Goal: Information Seeking & Learning: Find specific fact

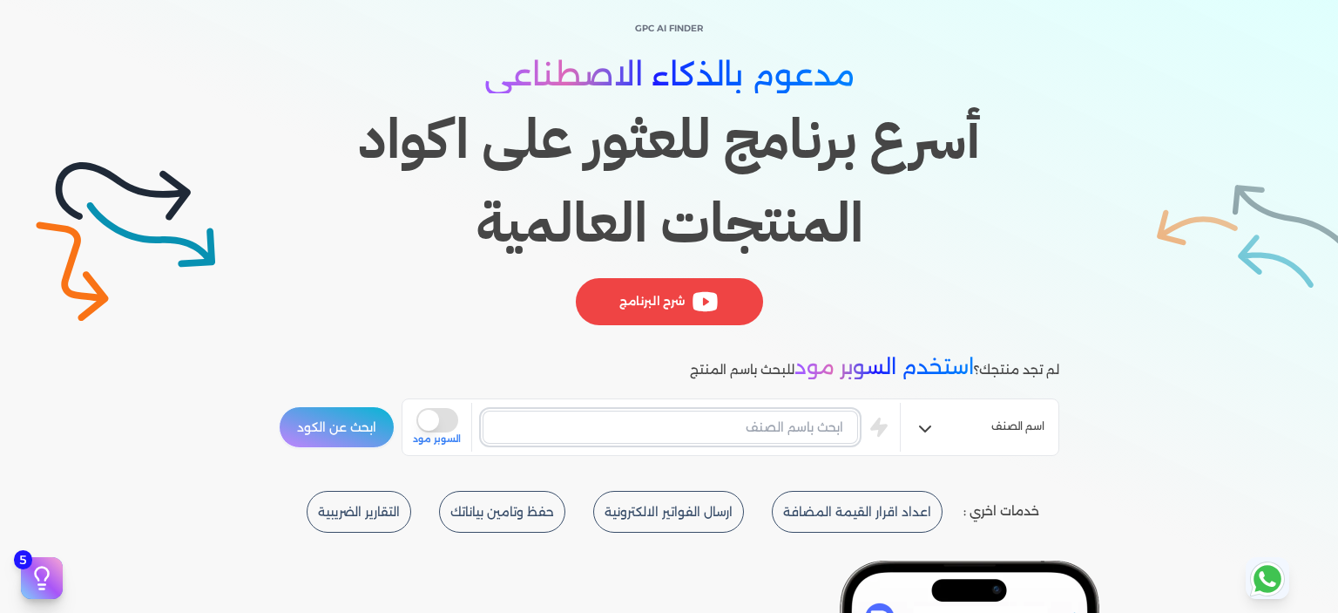
click at [798, 414] on input "text" at bounding box center [671, 426] width 376 height 33
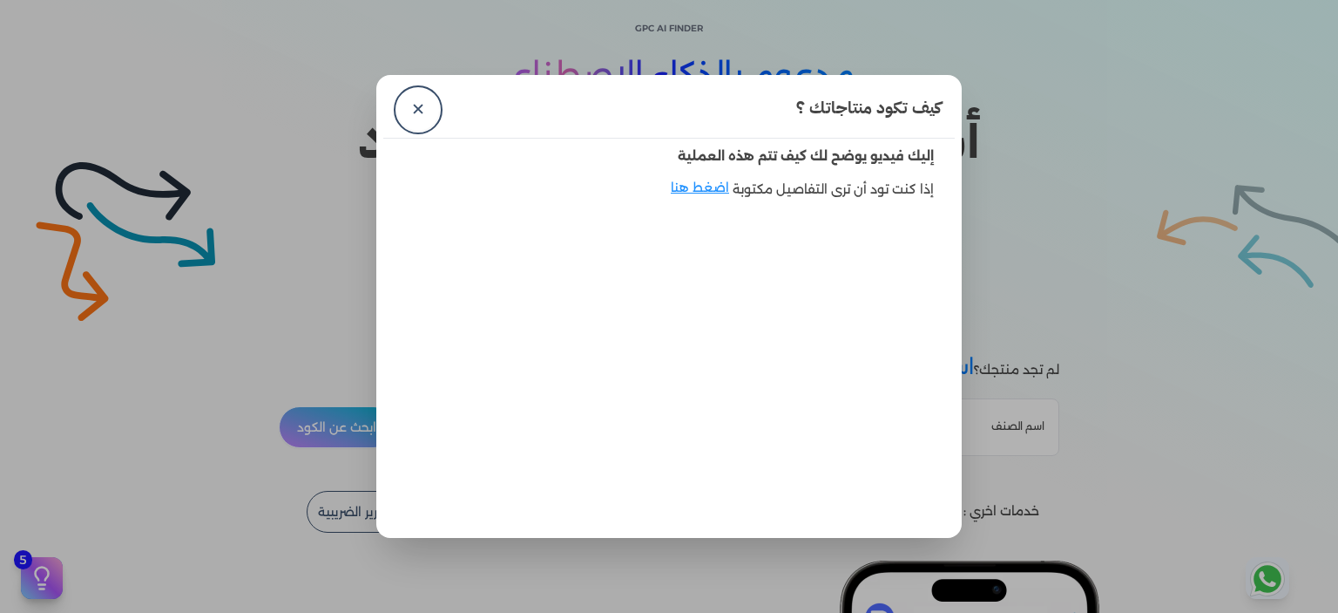
click at [436, 99] on div "كيف تكود منتاجاتك ؟ ✕" at bounding box center [669, 110] width 572 height 57
click at [408, 107] on link "✕" at bounding box center [418, 110] width 42 height 42
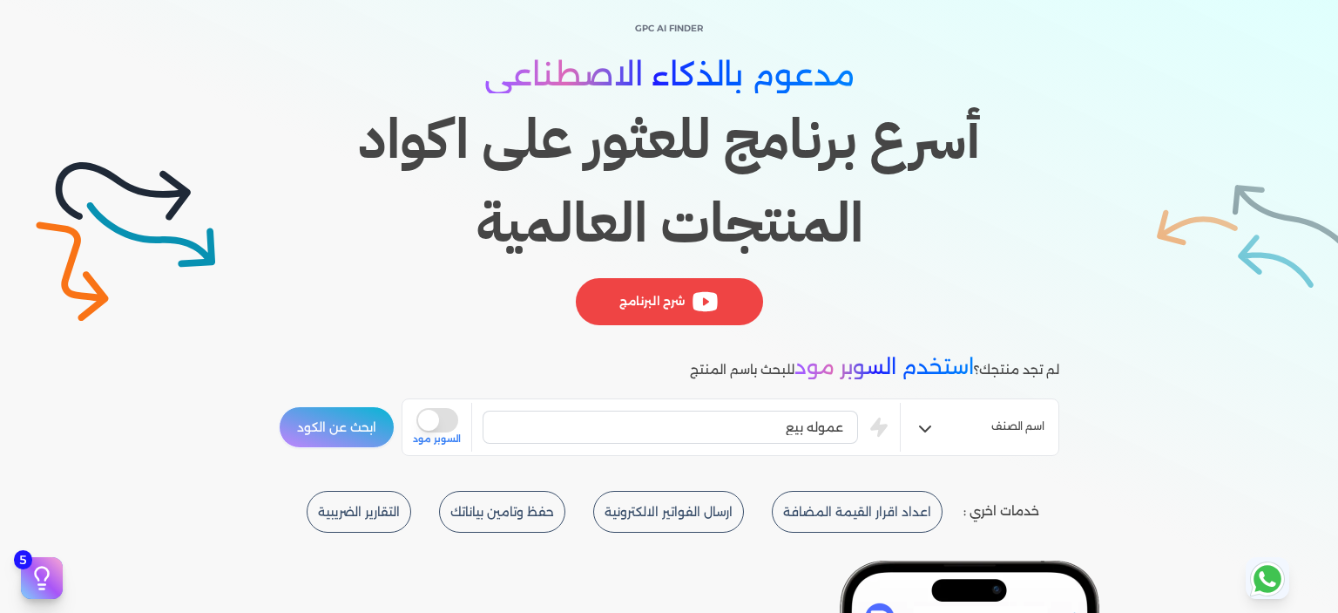
click at [373, 424] on button "ابحث عن الكود" at bounding box center [337, 427] width 116 height 42
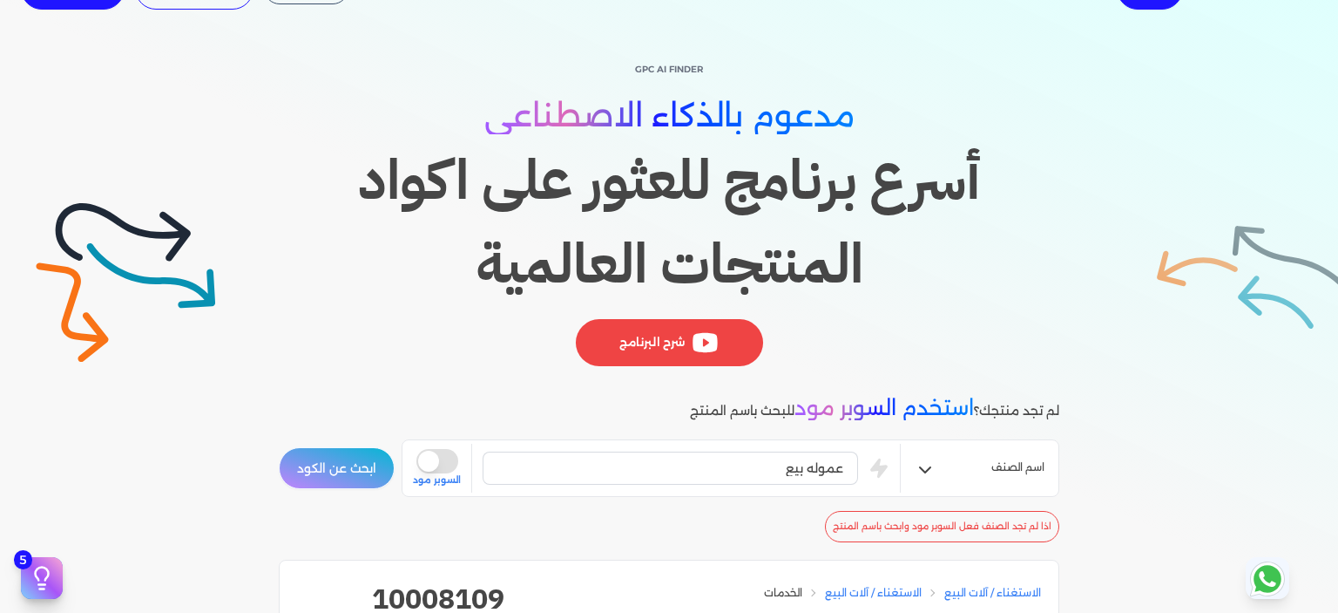
scroll to position [87, 0]
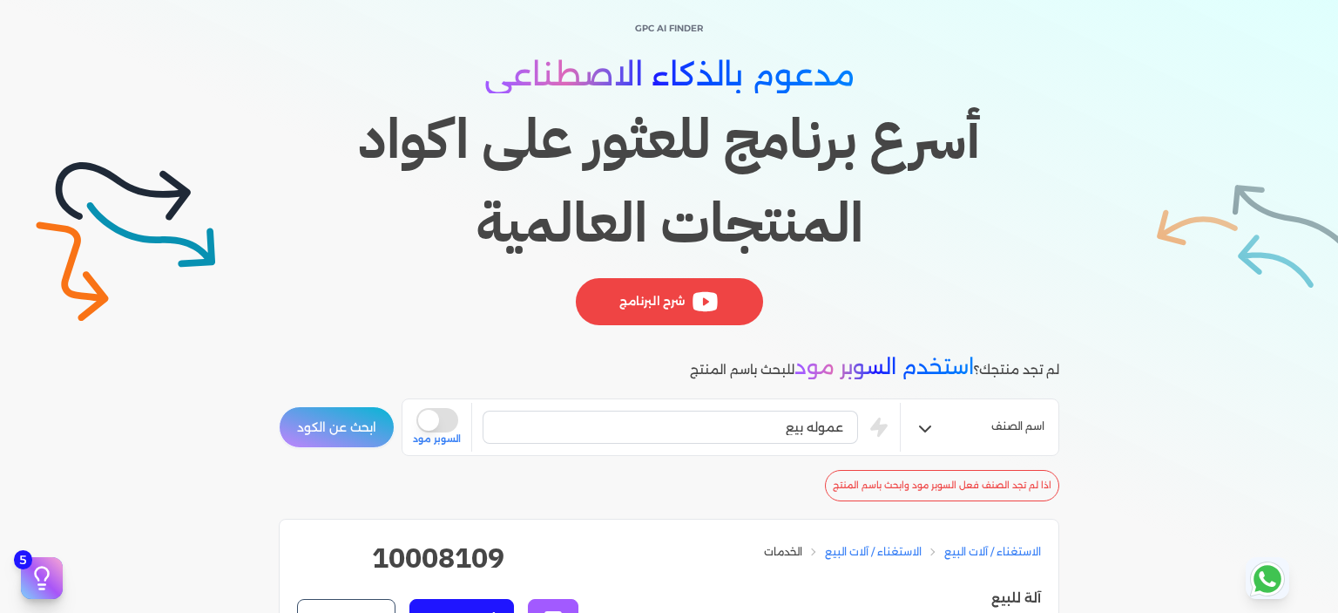
click at [715, 407] on div "عموله بيع is super mode السوبر مود" at bounding box center [656, 427] width 487 height 49
click at [695, 424] on input "عموله بيع" at bounding box center [671, 426] width 376 height 33
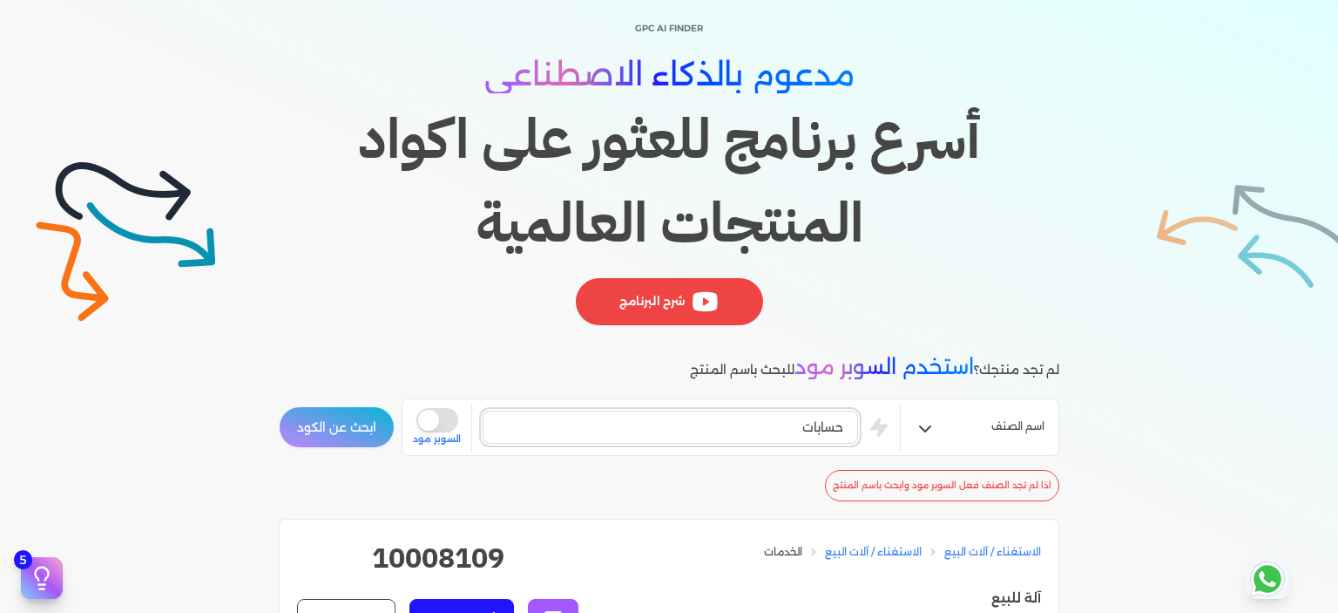
click at [279, 406] on button "ابحث عن الكود" at bounding box center [337, 427] width 116 height 42
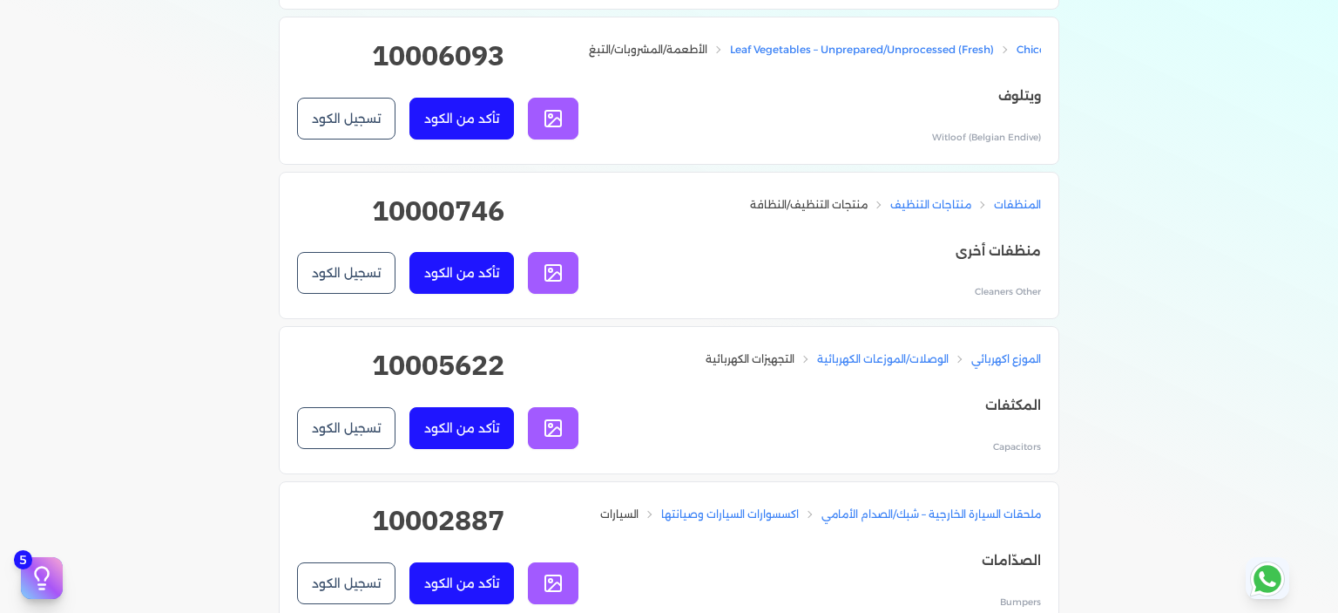
scroll to position [0, 0]
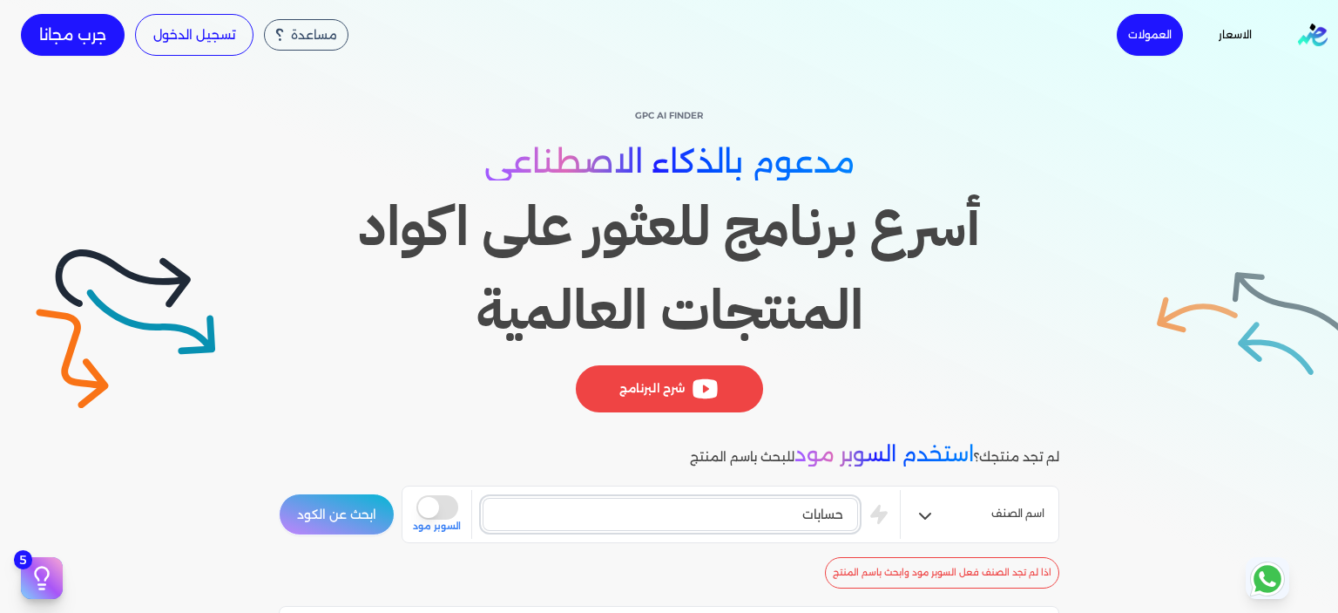
click at [757, 516] on input "حسابات" at bounding box center [671, 514] width 376 height 33
click at [348, 539] on div "5" at bounding box center [349, 548] width 28 height 18
click at [348, 526] on button "ابحث عن الكود" at bounding box center [337, 514] width 116 height 42
click at [760, 522] on input "عمولات" at bounding box center [671, 514] width 376 height 33
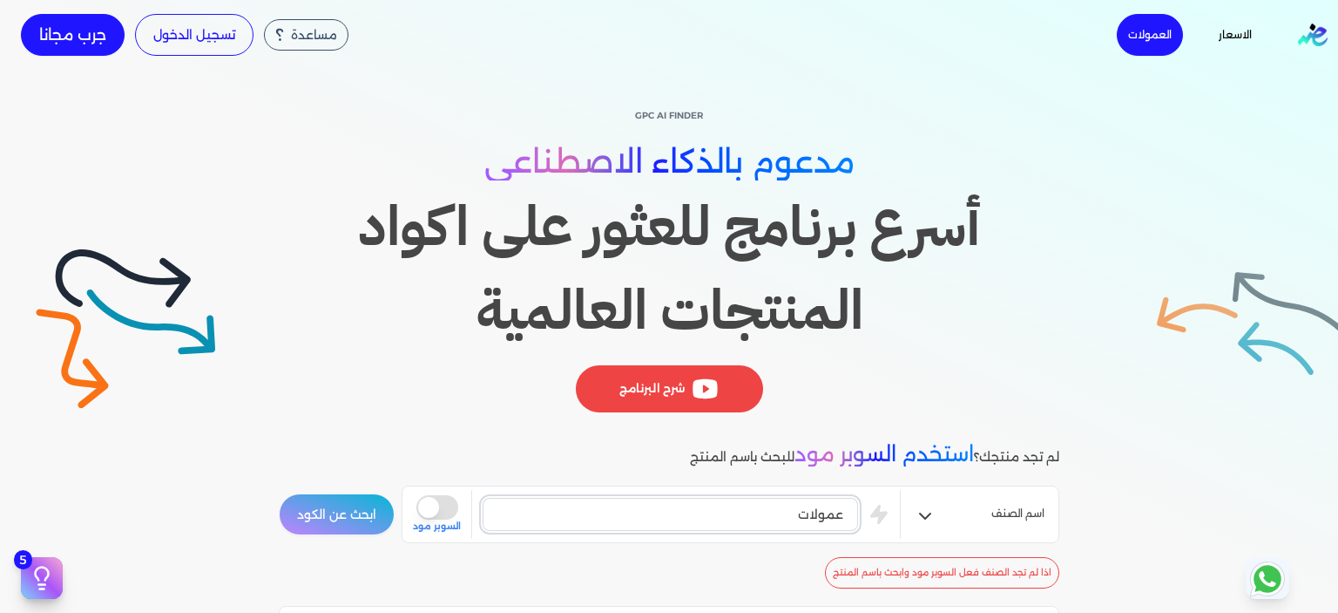
click at [760, 522] on input "عمولات" at bounding box center [671, 514] width 376 height 33
click at [335, 505] on button "ابحث عن الكود" at bounding box center [337, 514] width 116 height 42
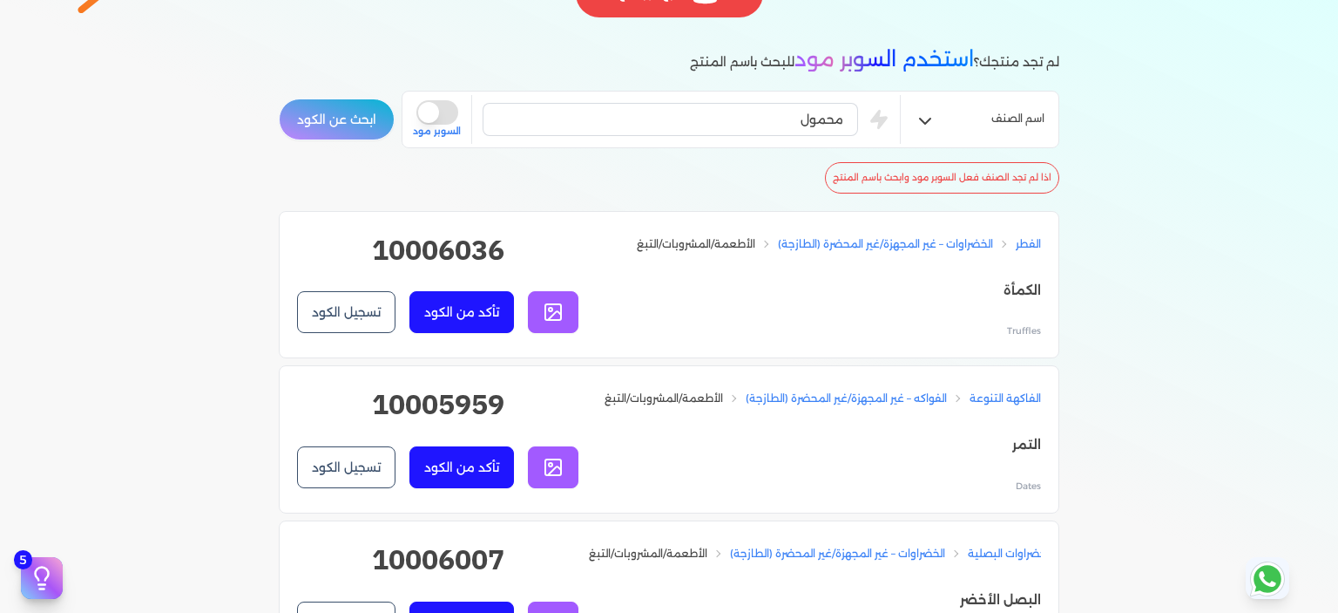
scroll to position [261, 0]
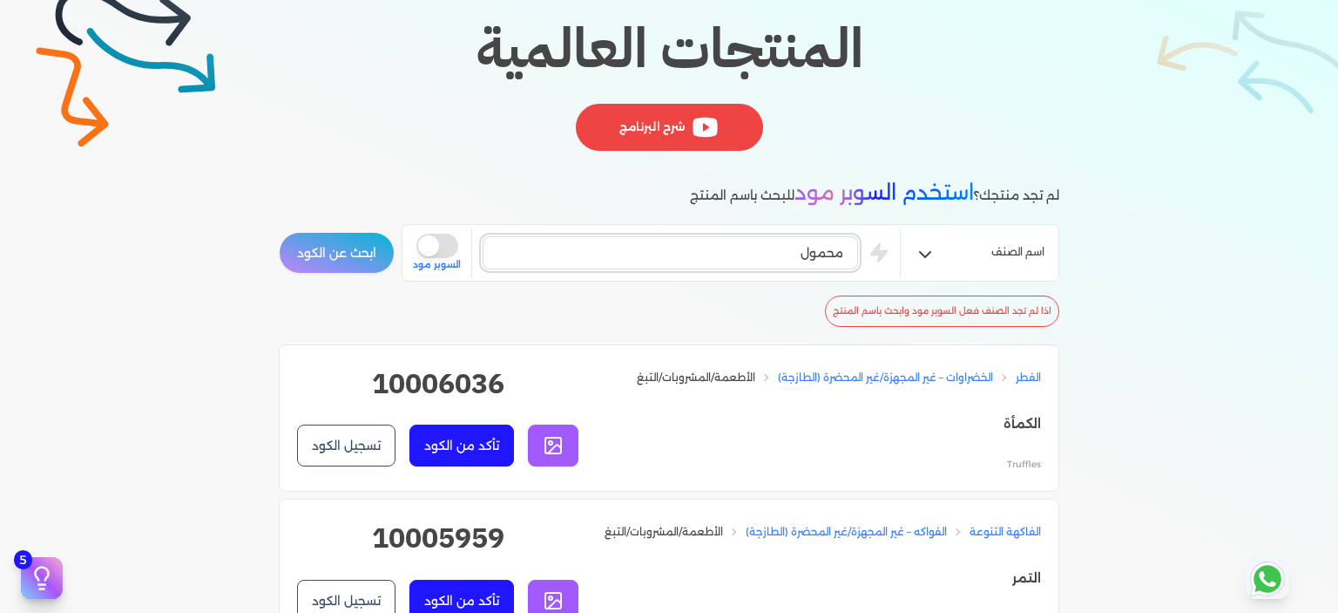
click at [775, 247] on input "محمول" at bounding box center [671, 252] width 376 height 33
type input "خدمات محاسبيه"
click at [279, 232] on button "ابحث عن الكود" at bounding box center [337, 253] width 116 height 42
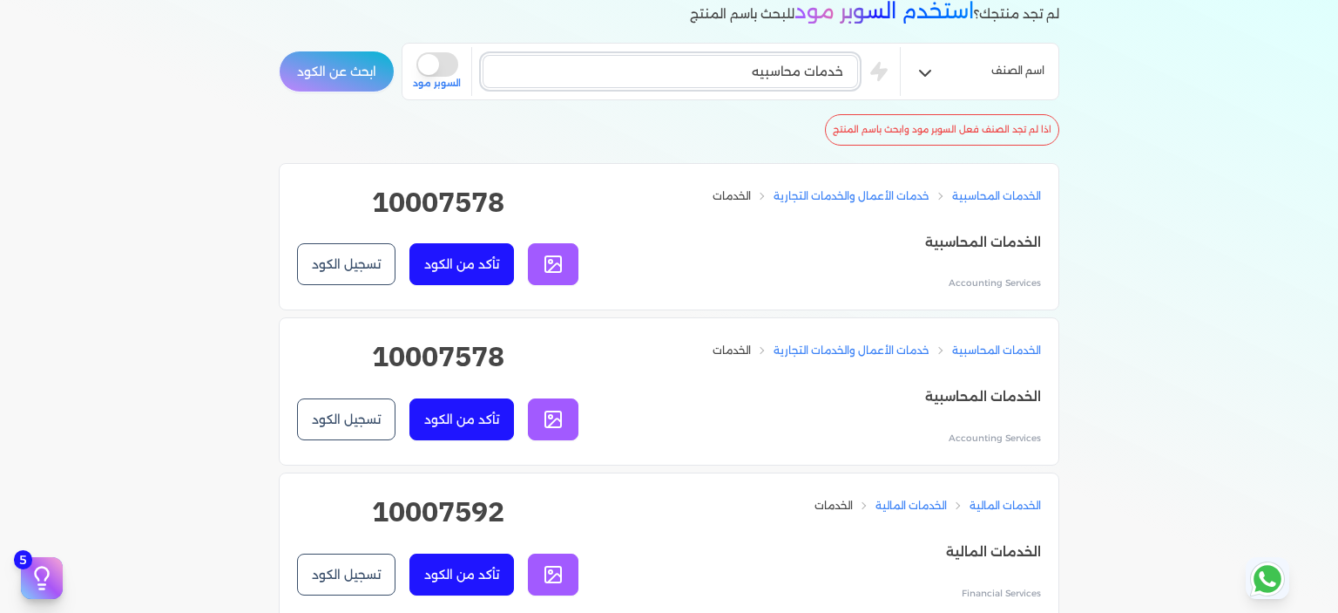
scroll to position [523, 0]
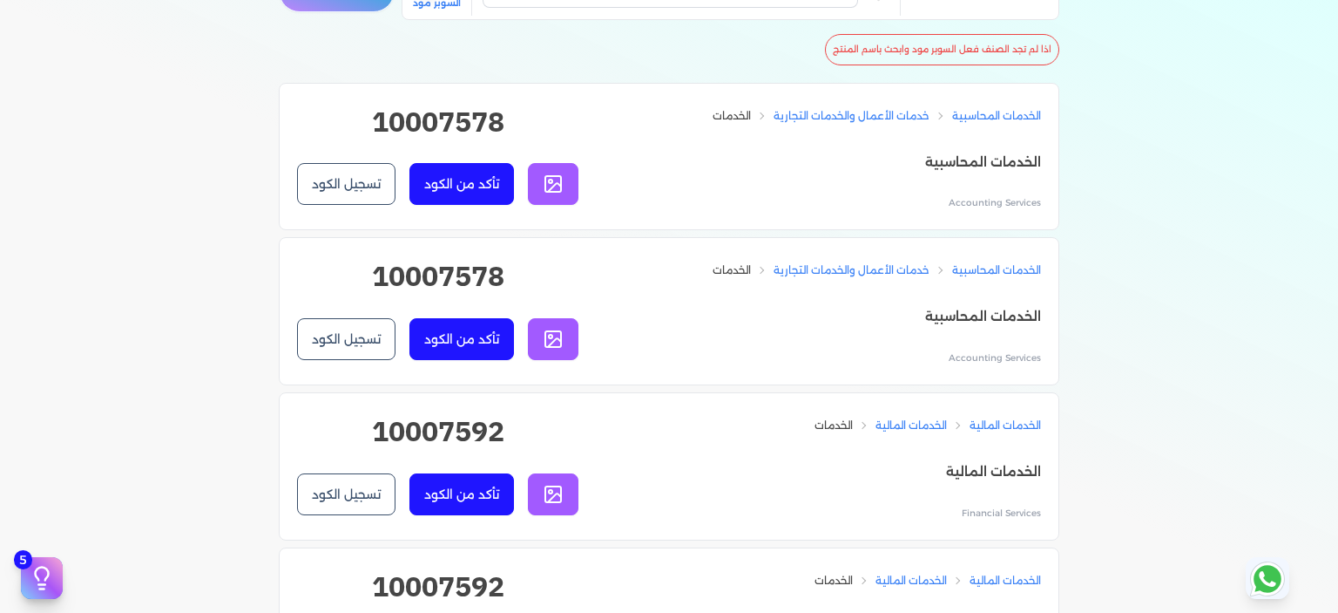
click at [418, 417] on h2 "10007592" at bounding box center [437, 438] width 281 height 56
copy h2 "10007592"
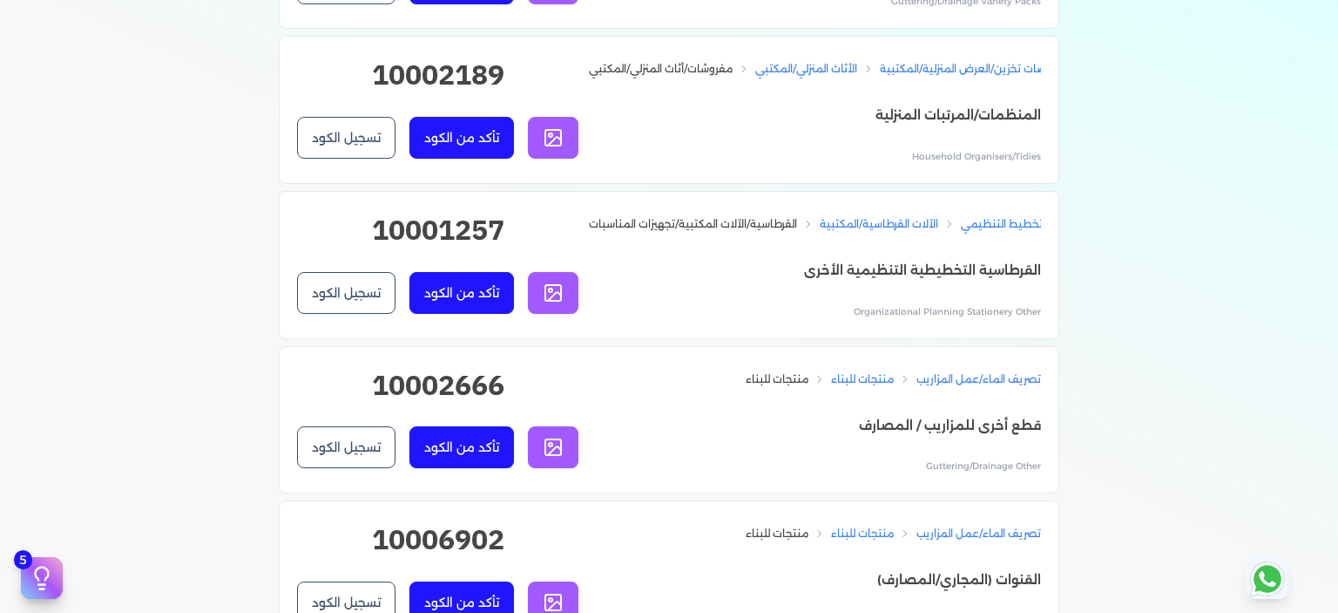
scroll to position [4357, 0]
